Goal: Transaction & Acquisition: Download file/media

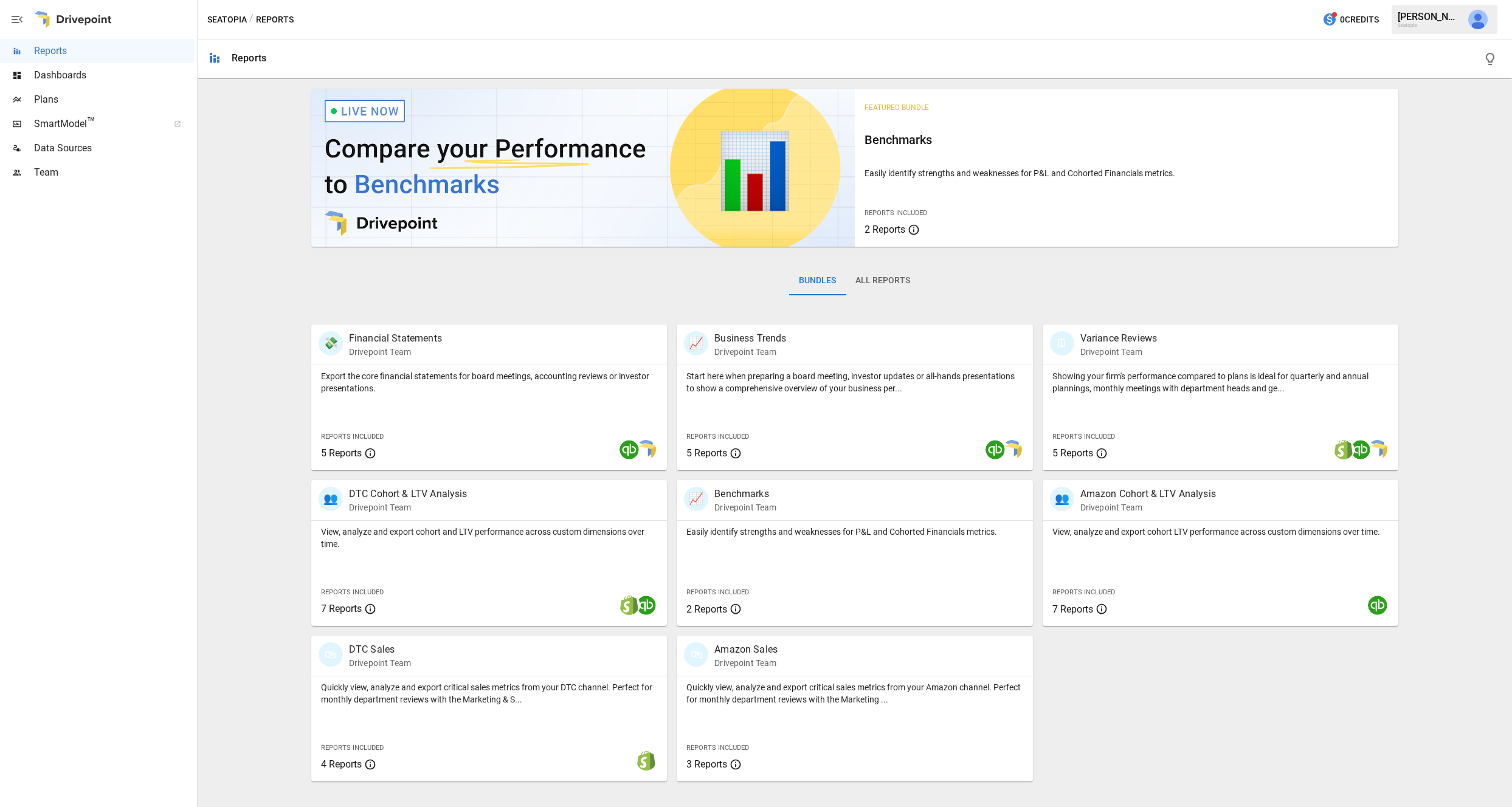
click at [1488, 61] on icon "button" at bounding box center [1490, 59] width 15 height 15
click at [398, 338] on p "Financial Statements" at bounding box center [396, 338] width 93 height 15
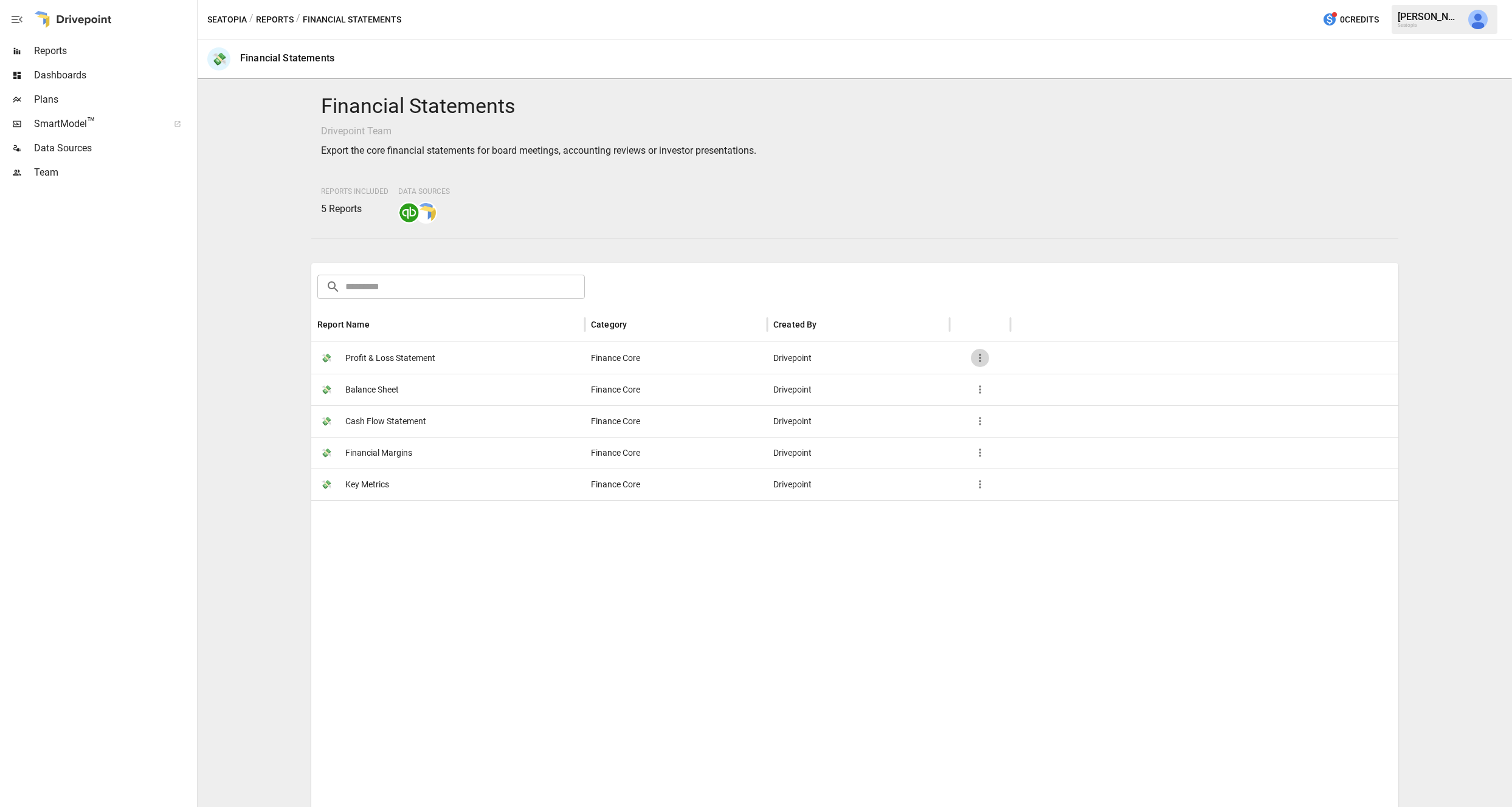
click at [981, 361] on icon "button" at bounding box center [979, 357] width 12 height 12
click at [918, 355] on div at bounding box center [756, 404] width 1512 height 807
click at [415, 359] on span "Profit & Loss Statement" at bounding box center [390, 358] width 90 height 31
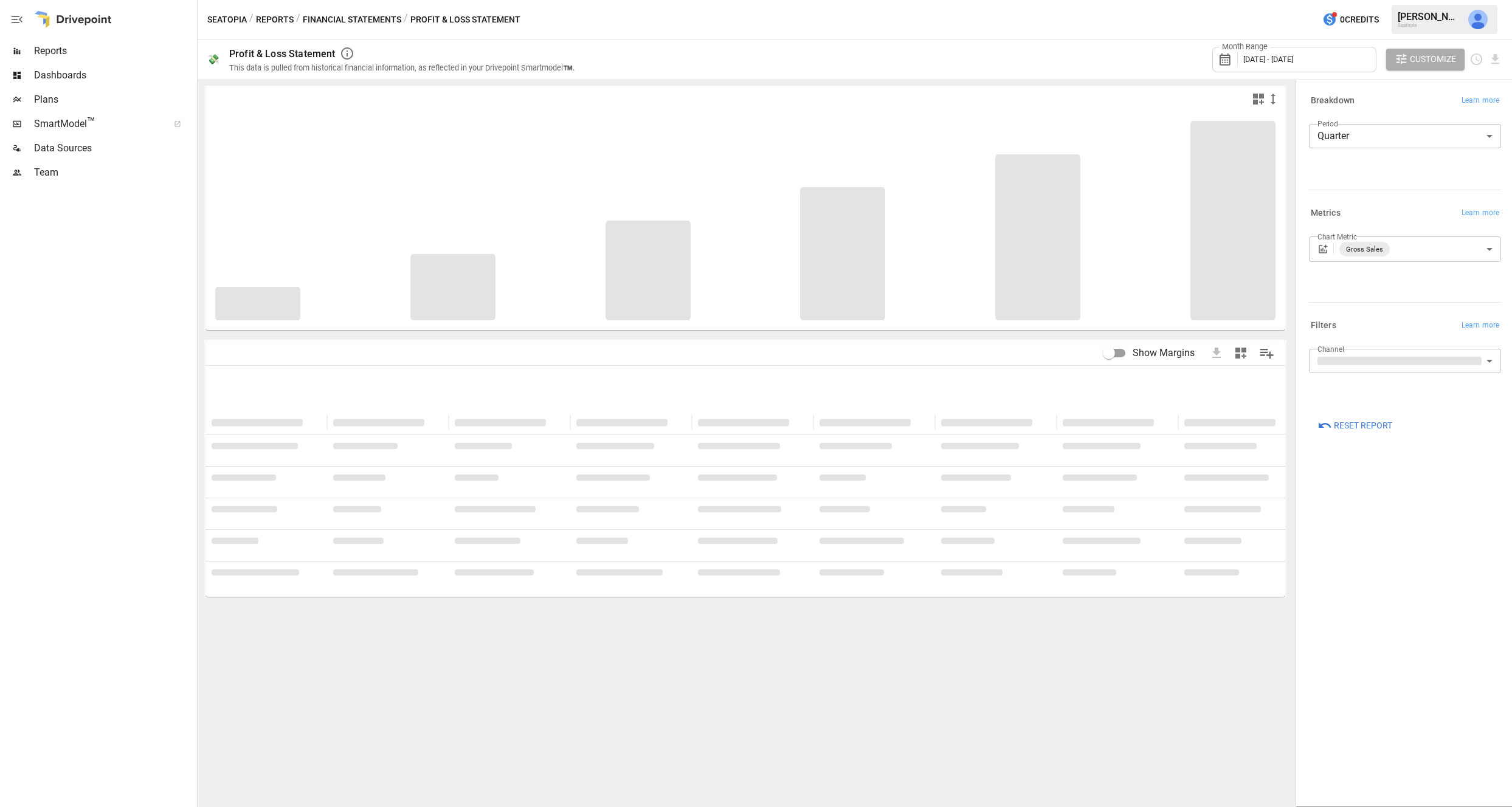
click at [1293, 60] on span "[DATE] - [DATE]" at bounding box center [1268, 59] width 50 height 9
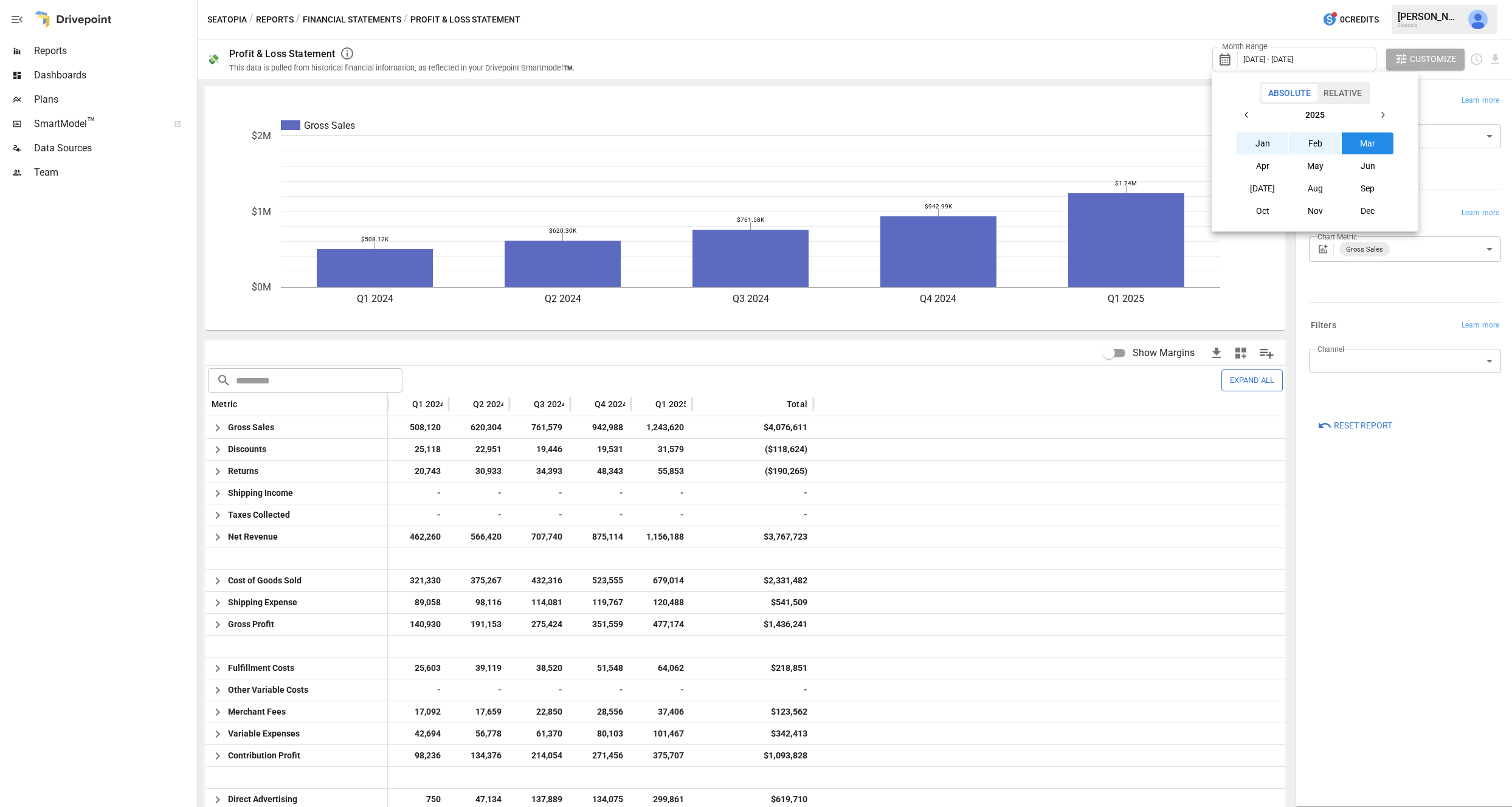
click at [524, 418] on div at bounding box center [756, 404] width 1512 height 807
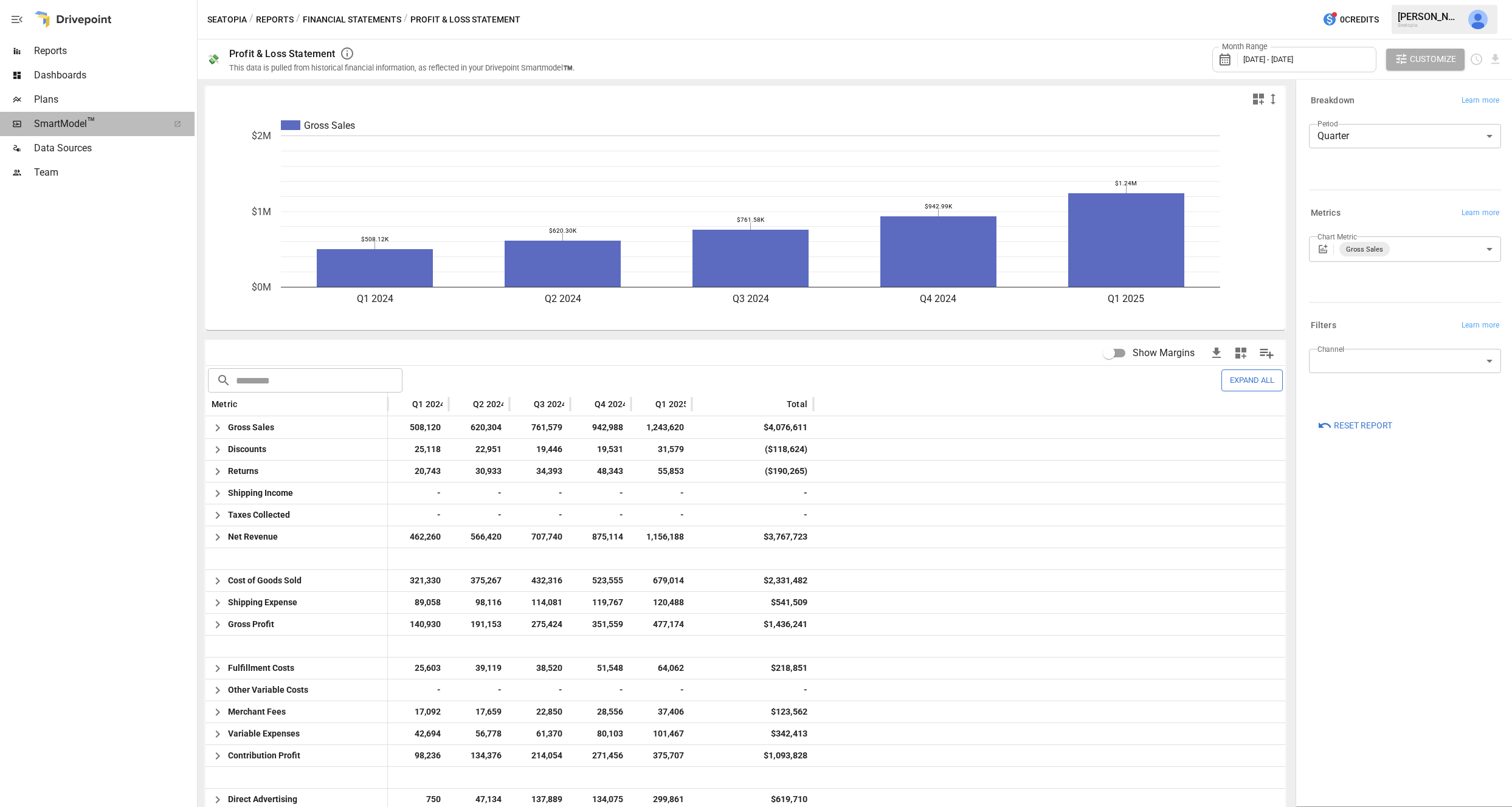
click at [55, 130] on span "SmartModel ™" at bounding box center [97, 124] width 126 height 15
click at [1493, 61] on icon "Download report" at bounding box center [1495, 59] width 14 height 14
click at [1477, 102] on li "Download as CSV" at bounding box center [1454, 107] width 97 height 24
click at [1495, 61] on icon "Download report" at bounding box center [1495, 59] width 8 height 9
